Goal: Information Seeking & Learning: Learn about a topic

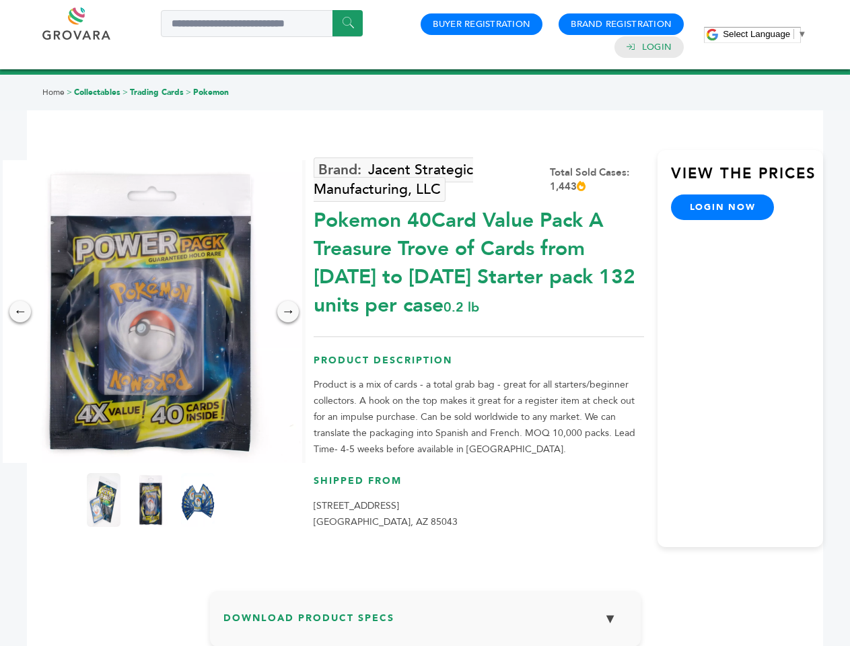
click at [764, 34] on span "Select Language" at bounding box center [756, 34] width 67 height 10
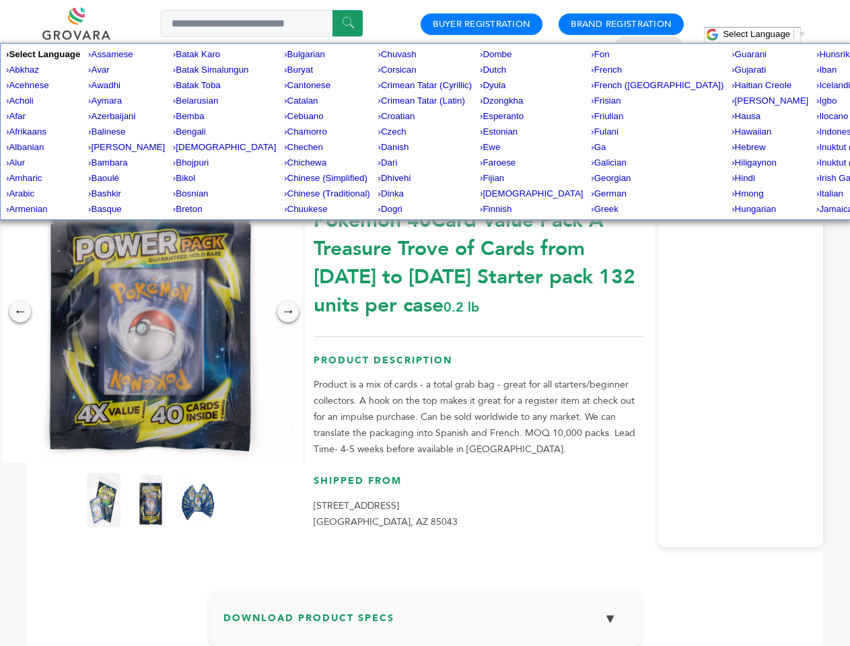
click at [151, 312] on img at bounding box center [150, 311] width 303 height 303
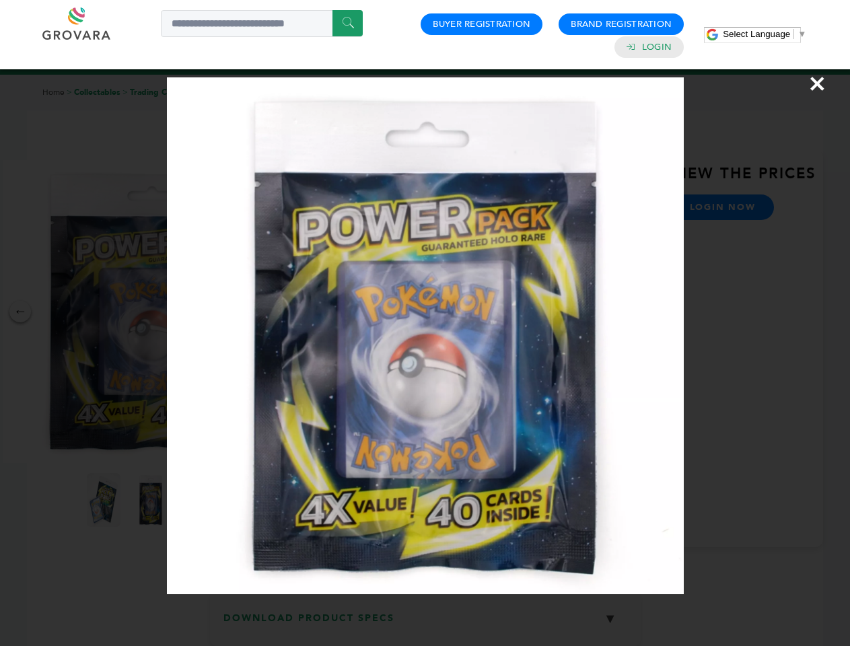
click at [20, 312] on div "×" at bounding box center [425, 323] width 850 height 646
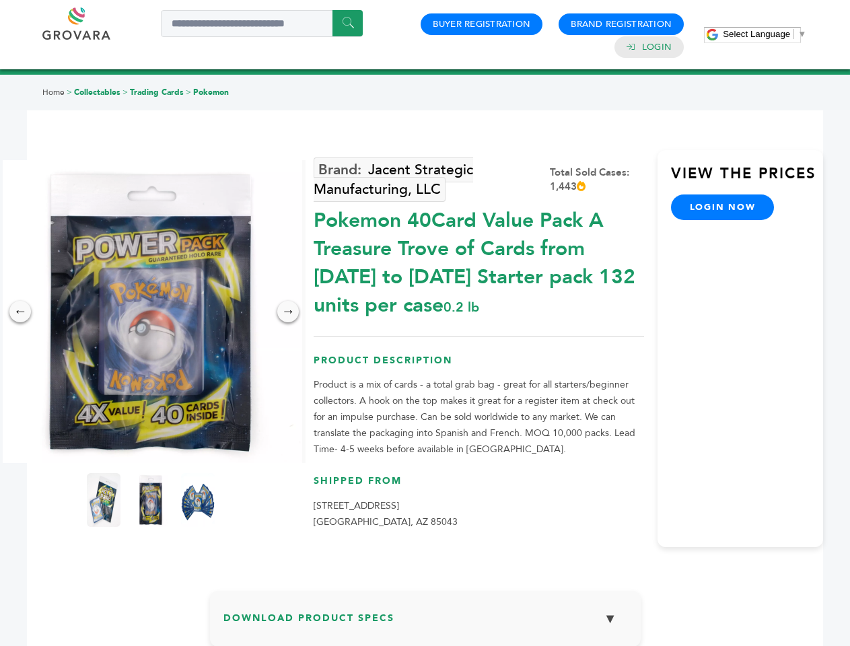
click at [288, 312] on div "→" at bounding box center [288, 312] width 22 height 22
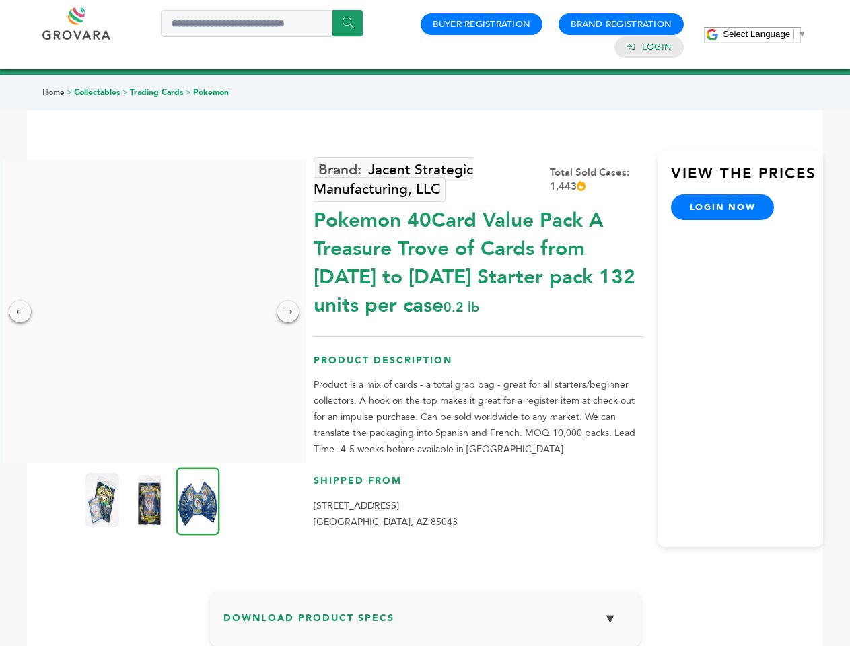
click at [104, 500] on img at bounding box center [102, 500] width 34 height 54
click at [0, 0] on div "×" at bounding box center [0, 0] width 0 height 0
click at [198, 500] on img at bounding box center [198, 501] width 44 height 68
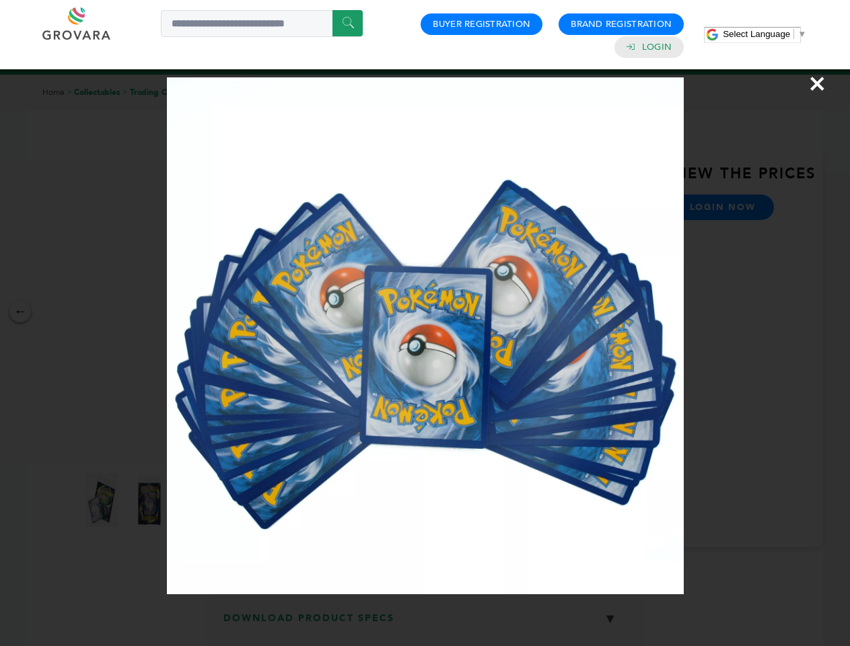
click at [425, 624] on div "×" at bounding box center [425, 323] width 850 height 646
